Goal: Register for event/course

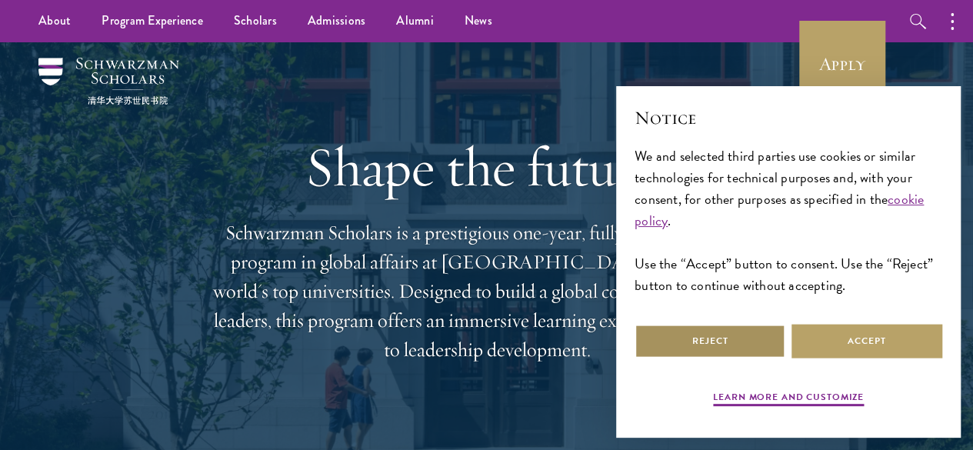
click at [742, 332] on button "Reject" at bounding box center [710, 341] width 151 height 35
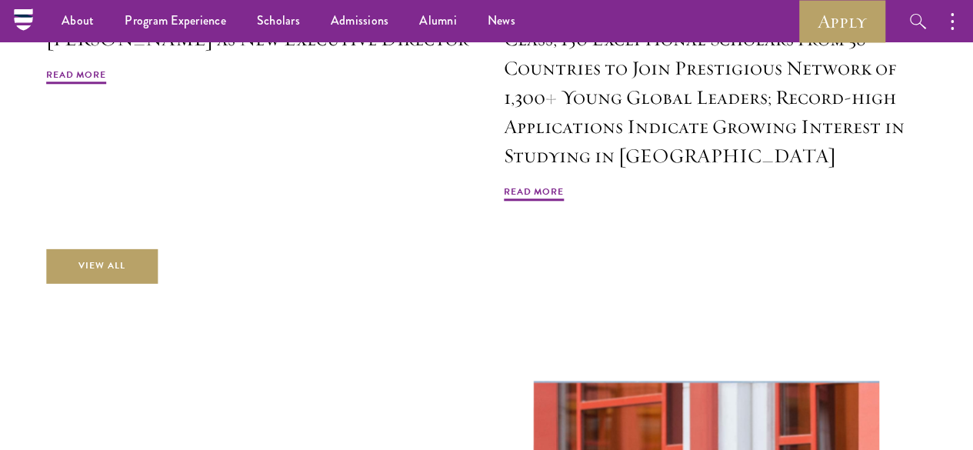
scroll to position [3632, 0]
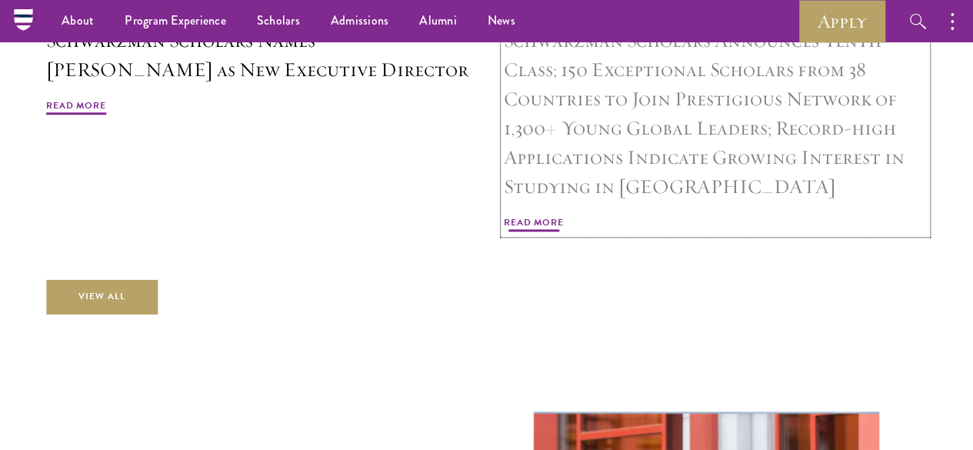
click at [564, 234] on span "Read More" at bounding box center [534, 224] width 60 height 18
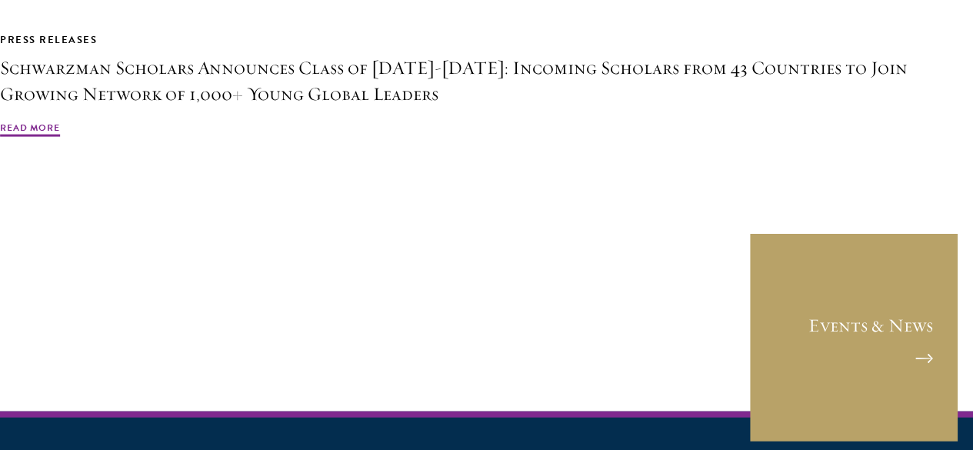
scroll to position [4586, 0]
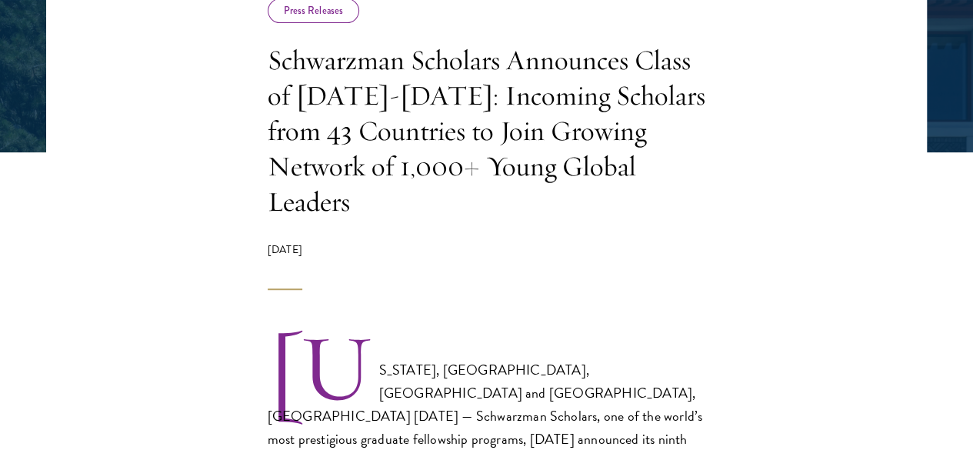
scroll to position [339, 0]
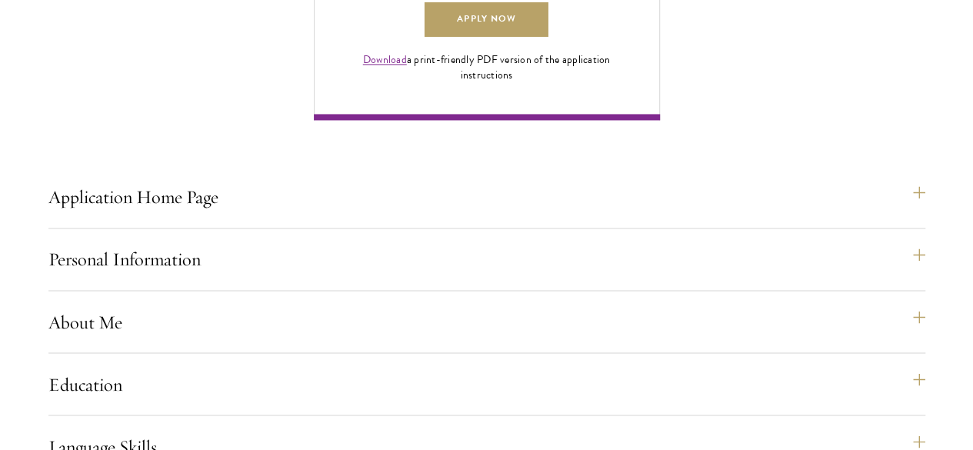
scroll to position [1200, 0]
